Goal: Obtain resource: Download file/media

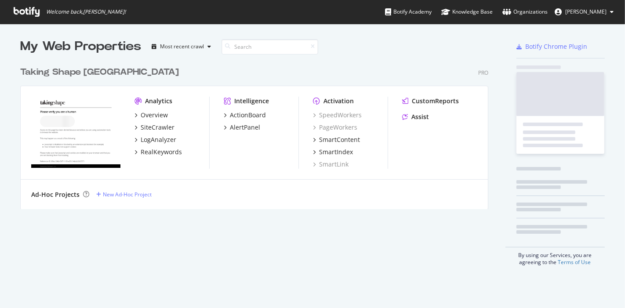
scroll to position [301, 610]
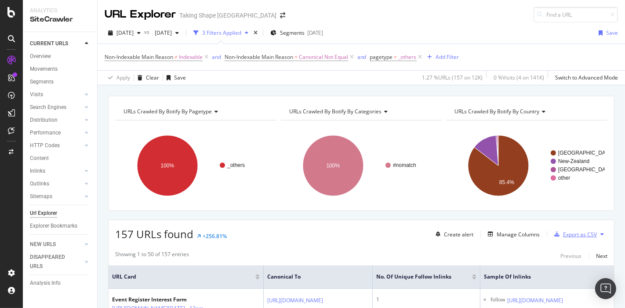
click at [569, 232] on div "Export as CSV" at bounding box center [580, 234] width 34 height 7
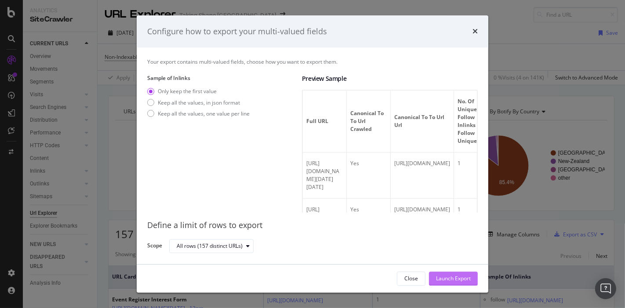
click at [454, 279] on div "Launch Export" at bounding box center [453, 278] width 35 height 7
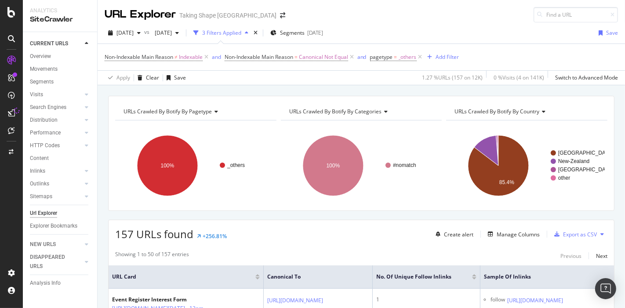
click at [11, 113] on icon at bounding box center [11, 112] width 7 height 7
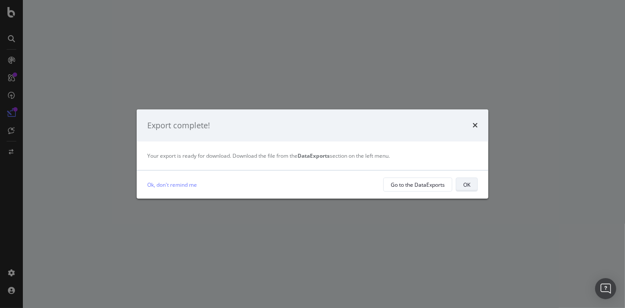
click at [467, 183] on div "OK" at bounding box center [466, 184] width 7 height 7
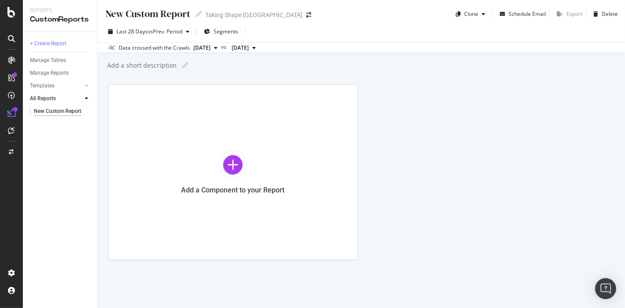
click at [7, 40] on div at bounding box center [11, 39] width 14 height 14
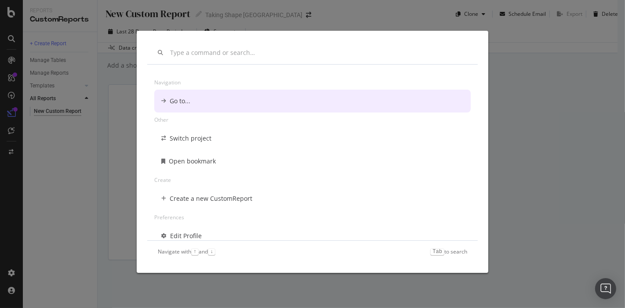
click at [8, 19] on div "Navigation Go to... Other Switch project Open bookmark Create Create a new Cust…" at bounding box center [312, 154] width 625 height 308
